Goal: Complete application form: Complete application form

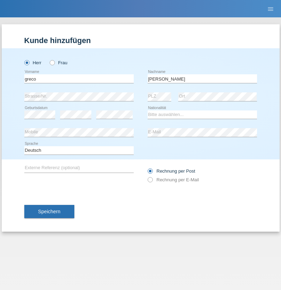
type input "[PERSON_NAME]"
select select "CH"
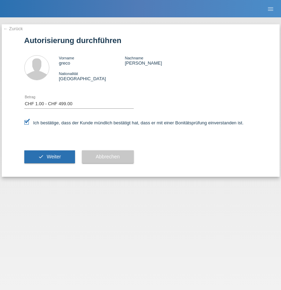
select select "1"
click at [49, 156] on span "Weiter" at bounding box center [53, 157] width 14 height 6
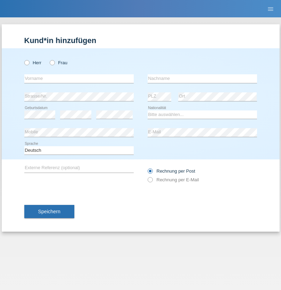
radio input "true"
click at [79, 78] on input "text" at bounding box center [78, 78] width 109 height 9
type input "[PERSON_NAME]"
click at [202, 78] on input "text" at bounding box center [201, 78] width 109 height 9
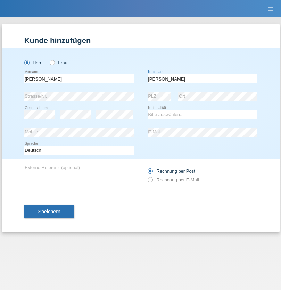
type input "[PERSON_NAME]"
select select "HU"
select select "C"
select select "27"
select select "11"
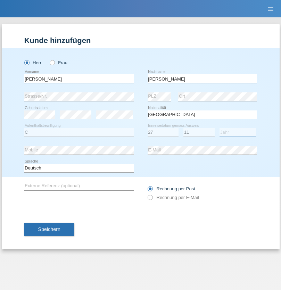
select select "2017"
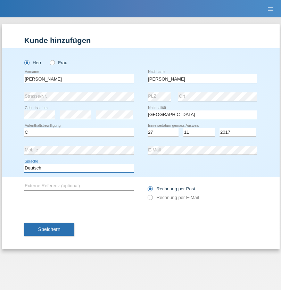
select select "en"
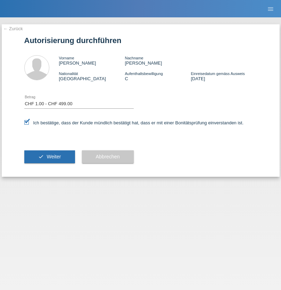
select select "1"
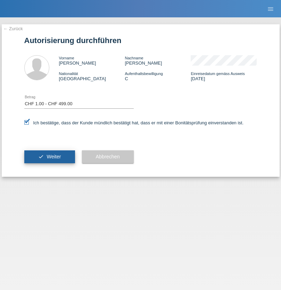
click at [49, 156] on span "Weiter" at bounding box center [53, 157] width 14 height 6
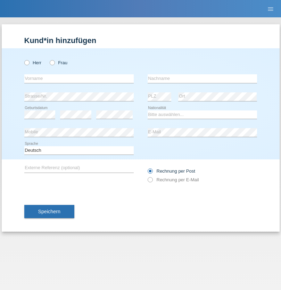
radio input "true"
click at [79, 78] on input "text" at bounding box center [78, 78] width 109 height 9
type input "Jonathan"
click at [202, 78] on input "text" at bounding box center [201, 78] width 109 height 9
type input "Bezzola"
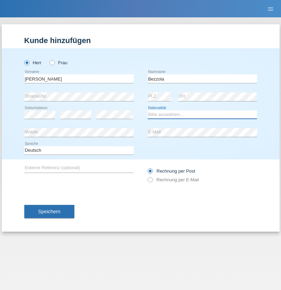
select select "CH"
radio input "true"
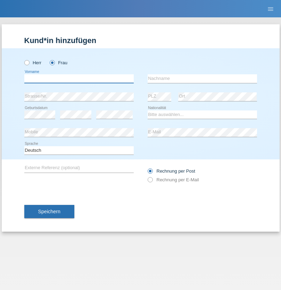
click at [79, 78] on input "text" at bounding box center [78, 78] width 109 height 9
type input "Şeymanur"
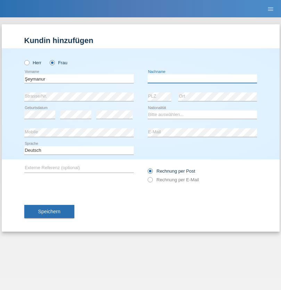
click at [202, 78] on input "text" at bounding box center [201, 78] width 109 height 9
type input "Aydin"
select select "TR"
select select "C"
select select "28"
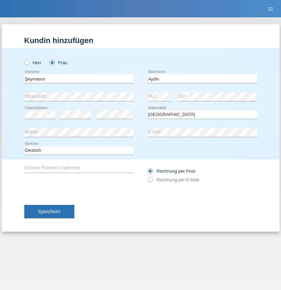
select select "10"
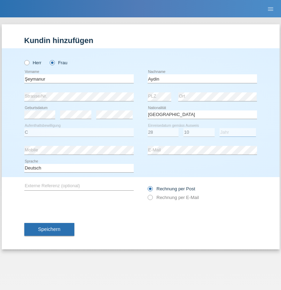
select select "2014"
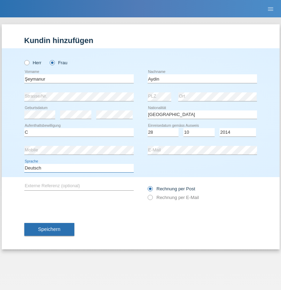
select select "en"
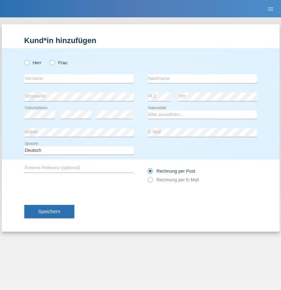
radio input "true"
click at [79, 78] on input "text" at bounding box center [78, 78] width 109 height 9
type input "Nikola"
click at [202, 78] on input "text" at bounding box center [201, 78] width 109 height 9
type input "Kolev"
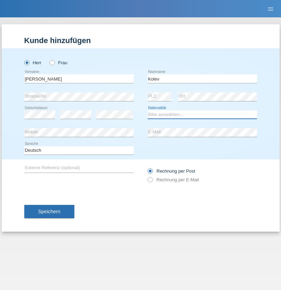
select select "MK"
select select "C"
select select "31"
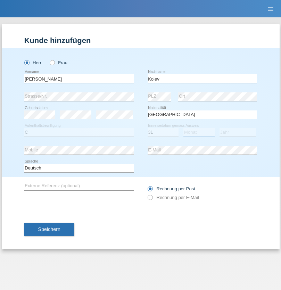
select select "10"
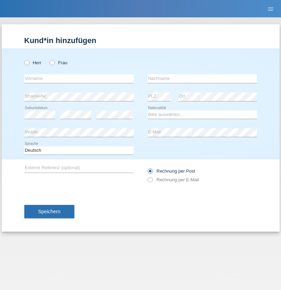
radio input "true"
click at [79, 78] on input "text" at bounding box center [78, 78] width 109 height 9
type input "[PERSON_NAME]"
click at [202, 78] on input "text" at bounding box center [201, 78] width 109 height 9
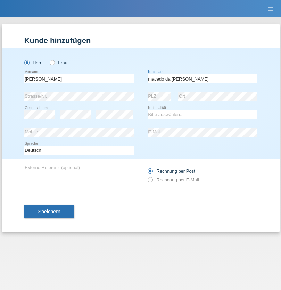
type input "macedo da [PERSON_NAME]"
select select "PT"
select select "C"
select select "07"
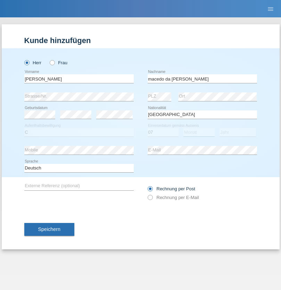
select select "04"
select select "1992"
